Goal: Task Accomplishment & Management: Manage account settings

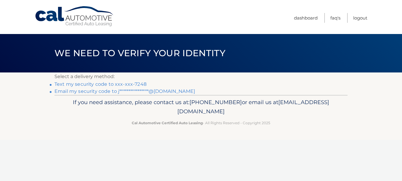
click at [111, 84] on link "Text my security code to xxx-xxx-7248" at bounding box center [100, 84] width 92 height 6
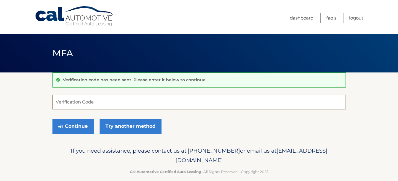
click at [107, 102] on input "Verification Code" at bounding box center [198, 102] width 293 height 15
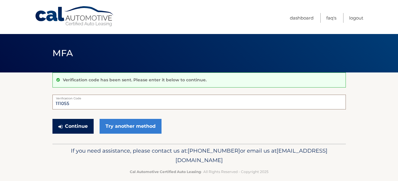
type input "111055"
click at [72, 125] on button "Continue" at bounding box center [72, 126] width 41 height 15
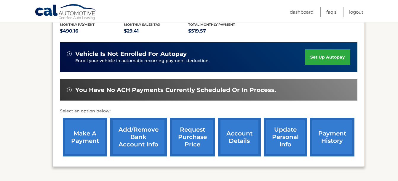
scroll to position [178, 0]
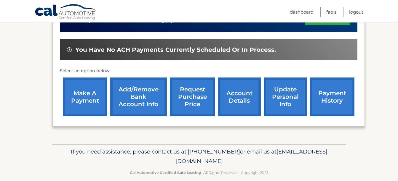
click at [92, 98] on link "make a payment" at bounding box center [85, 97] width 44 height 39
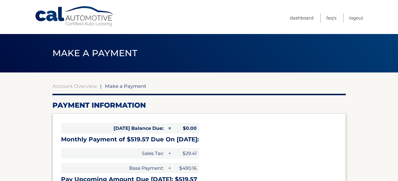
select select "YjhmNjU2MGMtNWJmOS00MTU1LTk2YjEtNTc4YTcxYzk2Yjgx"
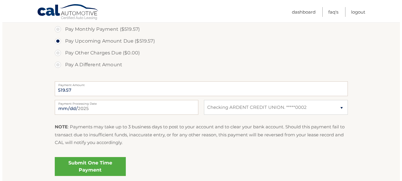
scroll to position [207, 0]
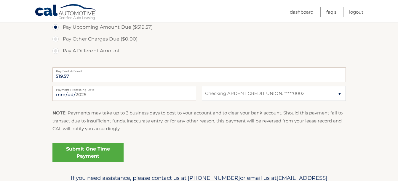
click at [84, 150] on link "Submit One Time Payment" at bounding box center [87, 152] width 71 height 19
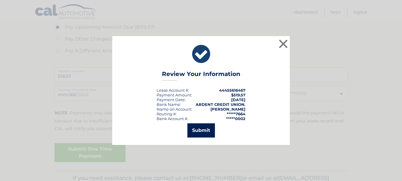
click at [200, 129] on button "Submit" at bounding box center [201, 130] width 28 height 14
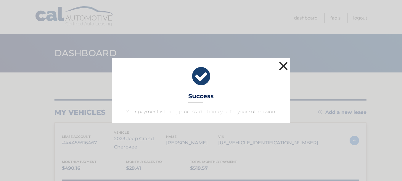
click at [284, 65] on button "×" at bounding box center [283, 66] width 12 height 12
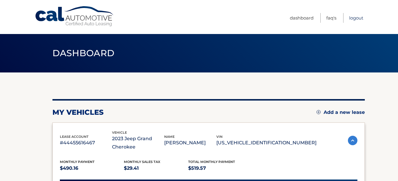
click at [353, 18] on link "Logout" at bounding box center [356, 18] width 14 height 10
